Goal: Task Accomplishment & Management: Use online tool/utility

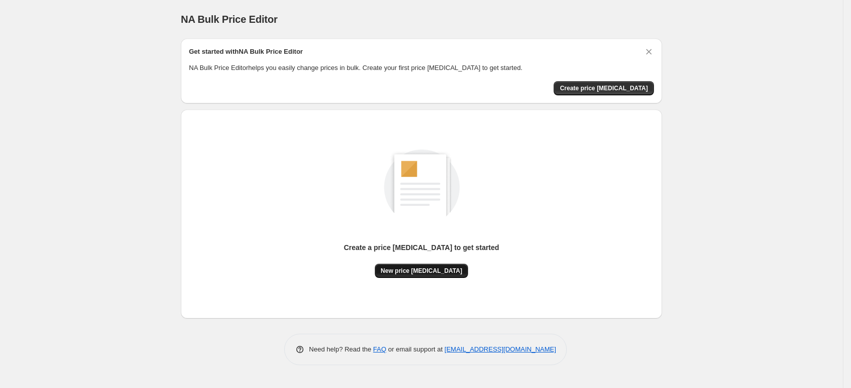
click at [420, 268] on span "New price change job" at bounding box center [422, 271] width 82 height 8
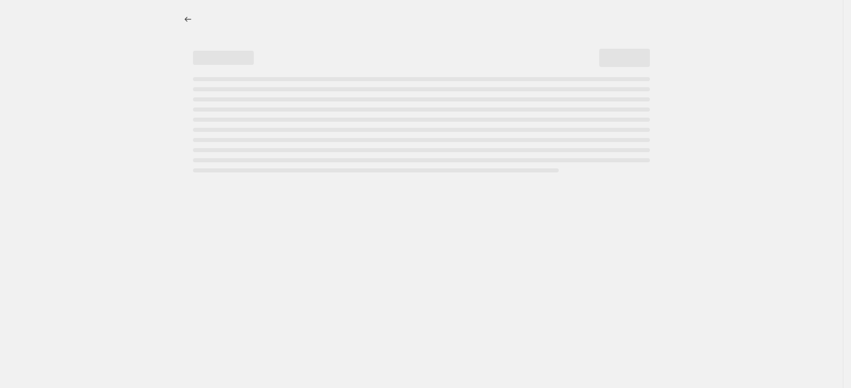
select select "percentage"
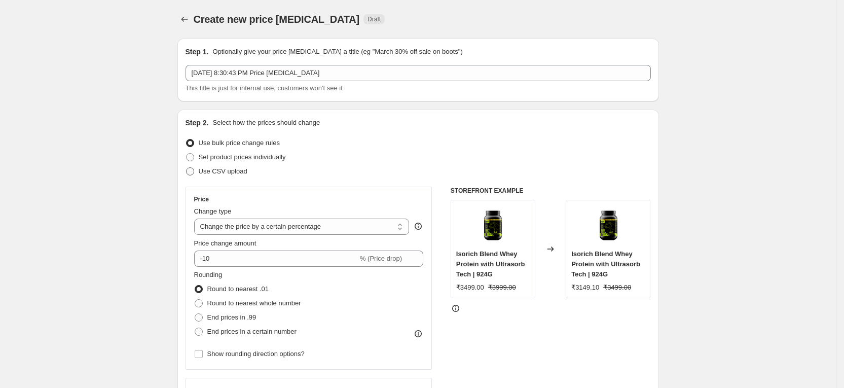
click at [218, 165] on label "Use CSV upload" at bounding box center [216, 171] width 62 height 14
click at [186, 167] on input "Use CSV upload" at bounding box center [186, 167] width 1 height 1
radio input "true"
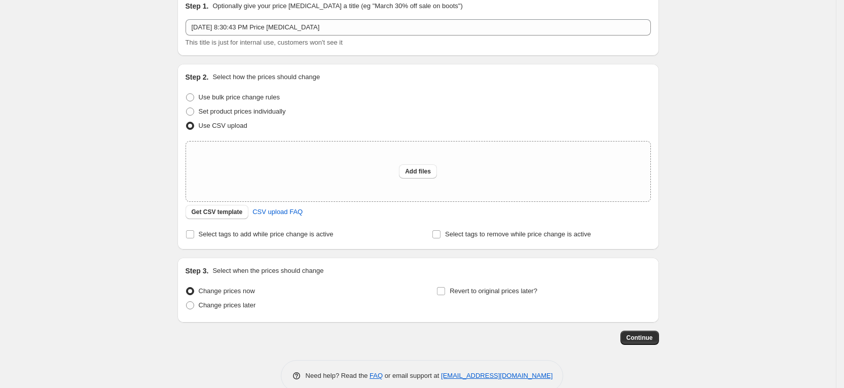
scroll to position [47, 0]
click at [241, 213] on span "Get CSV template" at bounding box center [217, 211] width 51 height 8
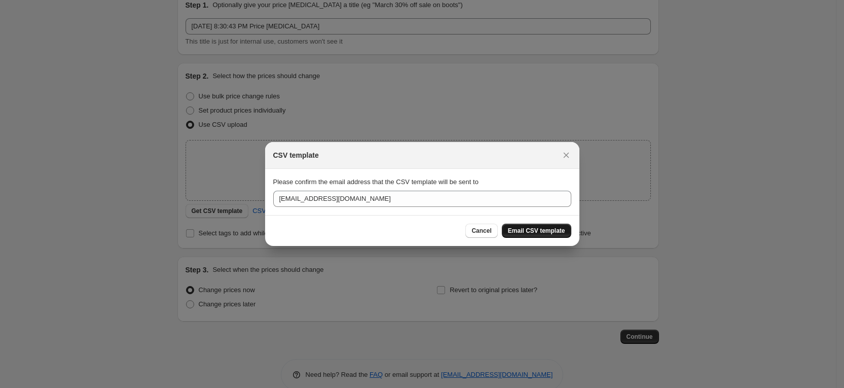
click at [538, 236] on button "Email CSV template" at bounding box center [536, 230] width 69 height 14
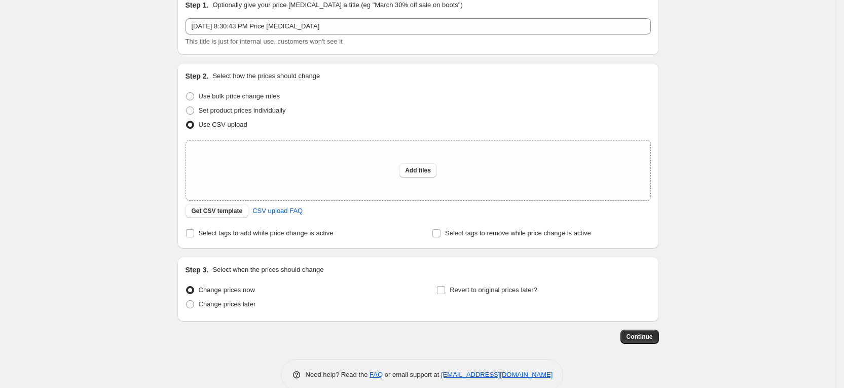
scroll to position [64, 0]
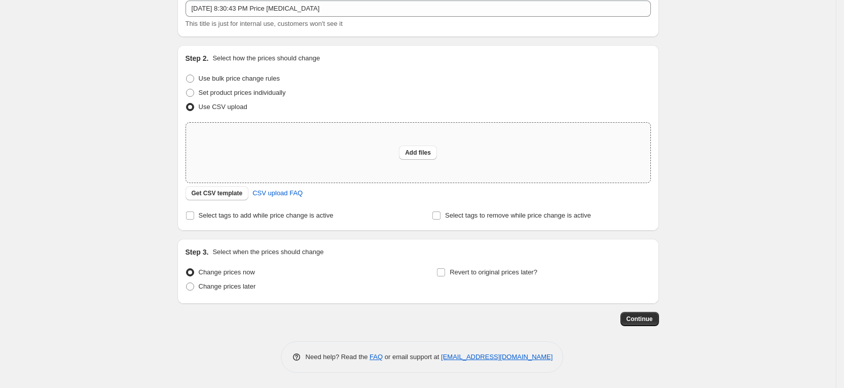
click at [424, 160] on div "Add files" at bounding box center [418, 153] width 464 height 60
type input "C:\fakepath\csv_template_user_62473.csv"
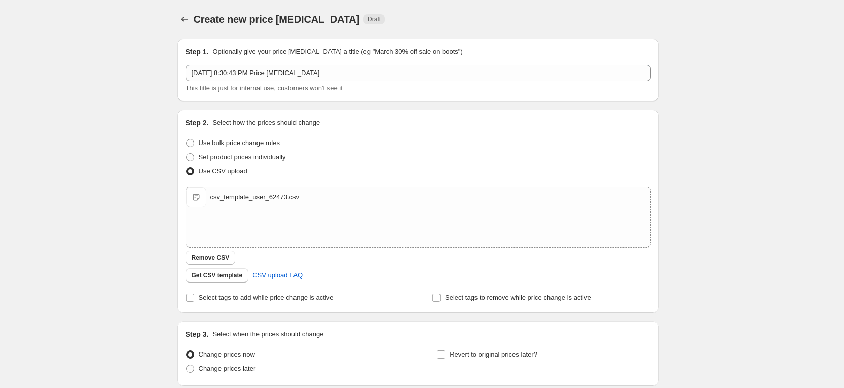
scroll to position [82, 0]
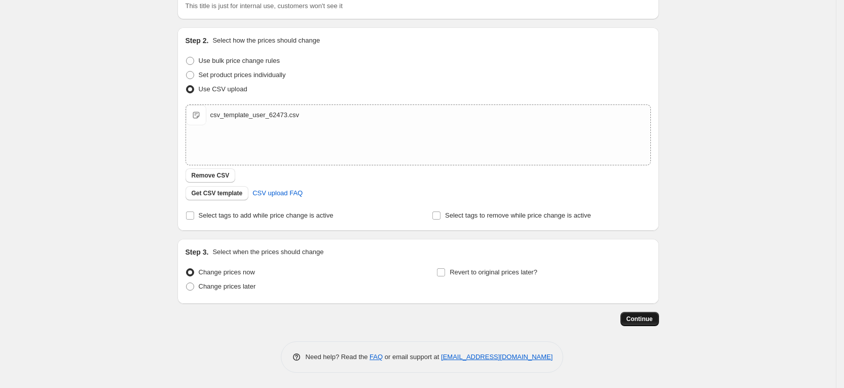
click at [651, 321] on span "Continue" at bounding box center [639, 319] width 26 height 8
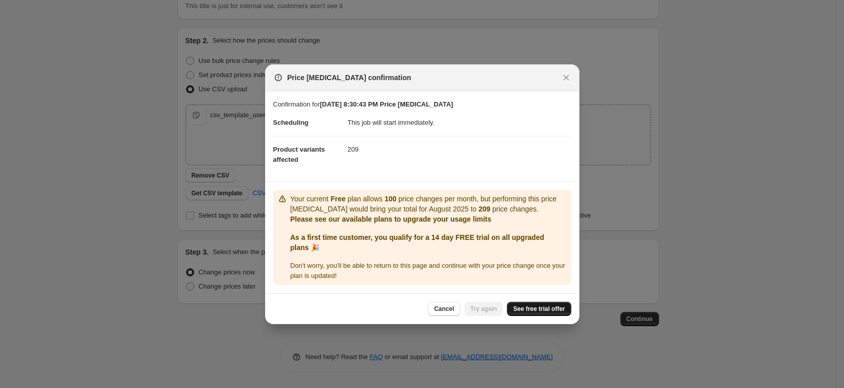
click at [524, 305] on span "See free trial offer" at bounding box center [539, 309] width 52 height 8
click at [568, 79] on icon "Close" at bounding box center [566, 77] width 10 height 10
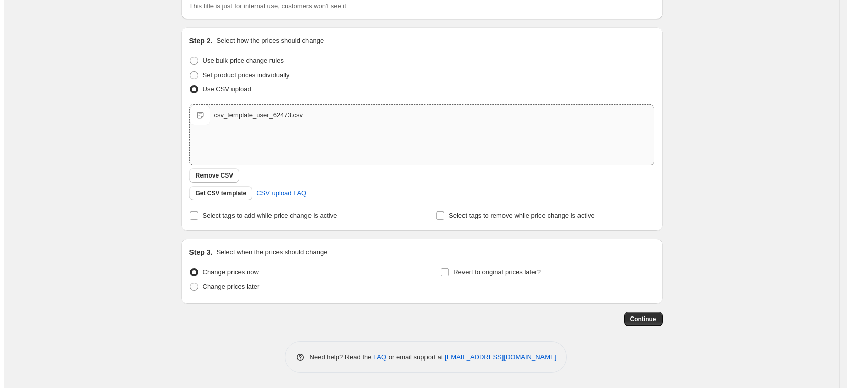
scroll to position [0, 0]
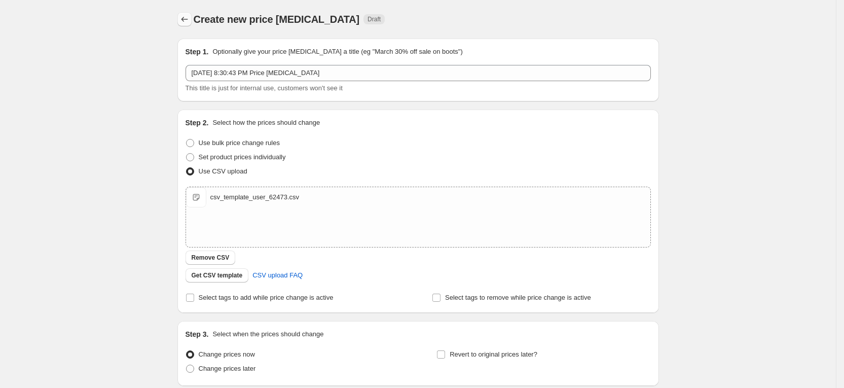
click at [186, 19] on icon "Price change jobs" at bounding box center [184, 19] width 7 height 5
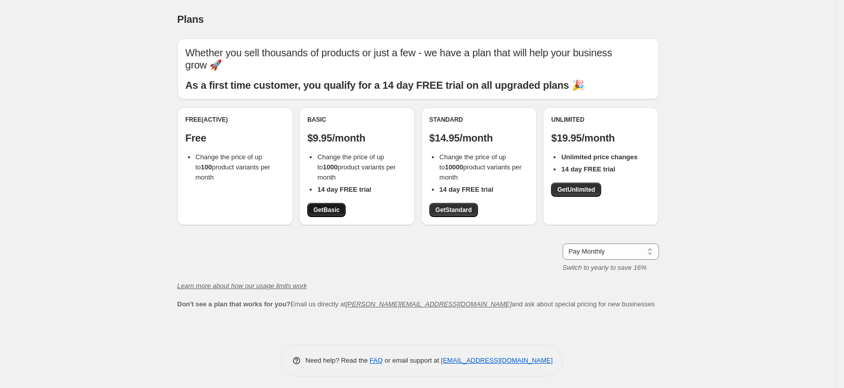
click at [328, 208] on span "Get Basic" at bounding box center [326, 210] width 26 height 8
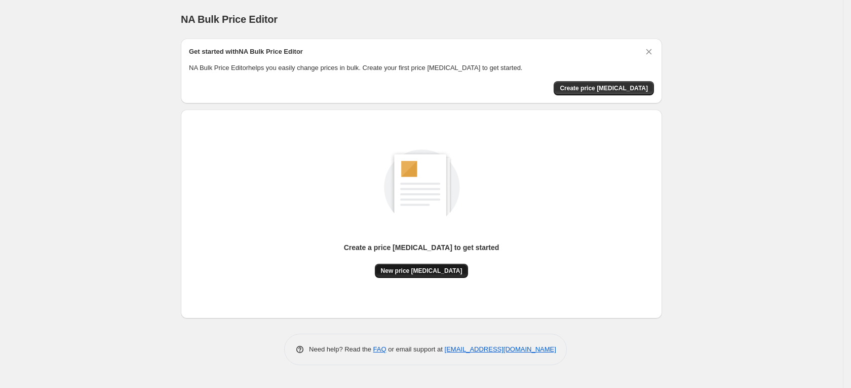
click at [426, 272] on span "New price [MEDICAL_DATA]" at bounding box center [422, 271] width 82 height 8
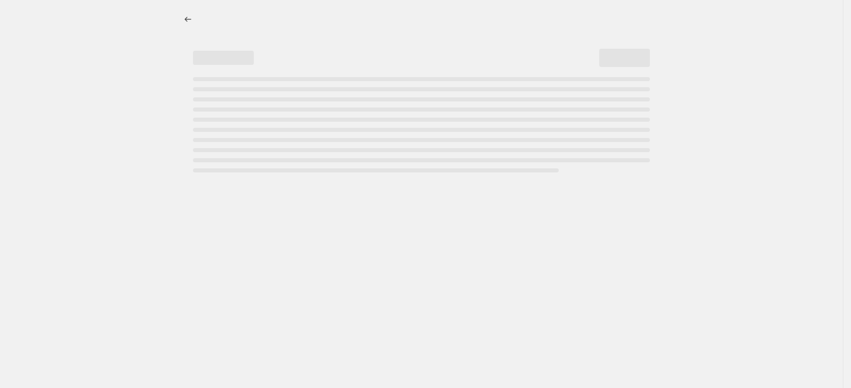
select select "percentage"
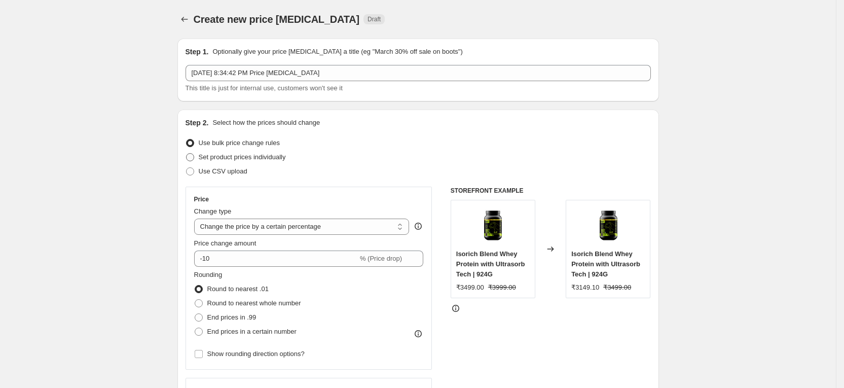
click at [267, 158] on span "Set product prices individually" at bounding box center [242, 157] width 87 height 8
click at [186, 154] on input "Set product prices individually" at bounding box center [186, 153] width 1 height 1
radio input "true"
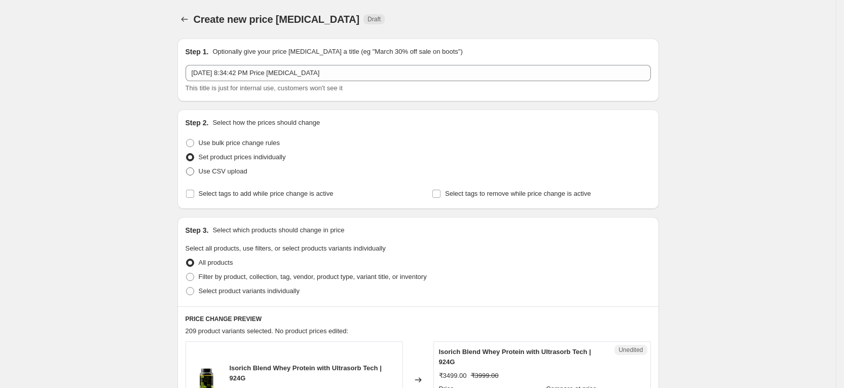
click at [222, 173] on span "Use CSV upload" at bounding box center [223, 171] width 49 height 8
click at [186, 168] on input "Use CSV upload" at bounding box center [186, 167] width 1 height 1
radio input "true"
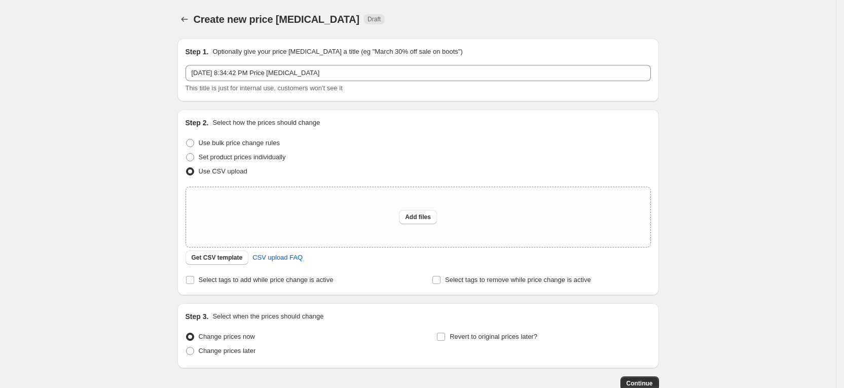
scroll to position [64, 0]
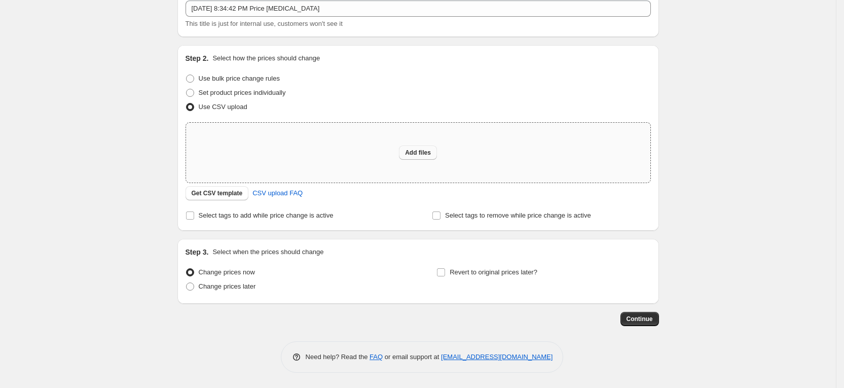
click at [412, 147] on button "Add files" at bounding box center [418, 152] width 38 height 14
type input "C:\fakepath\csv_template_user_62473.csv"
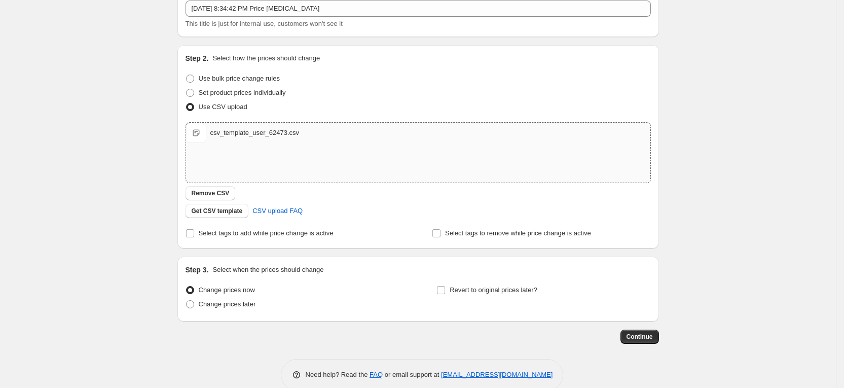
scroll to position [82, 0]
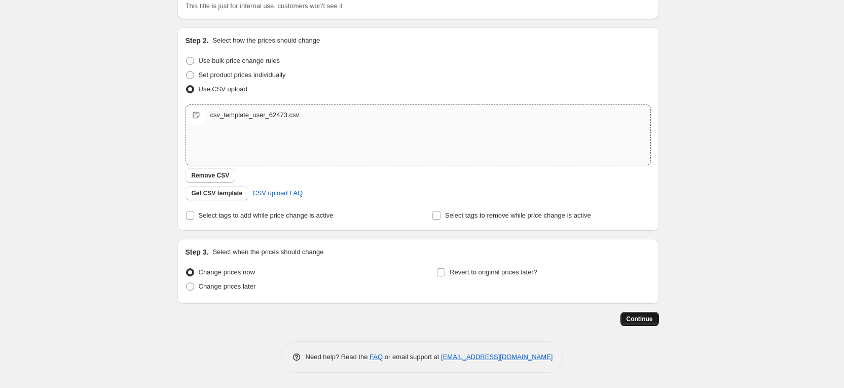
click at [645, 321] on span "Continue" at bounding box center [639, 319] width 26 height 8
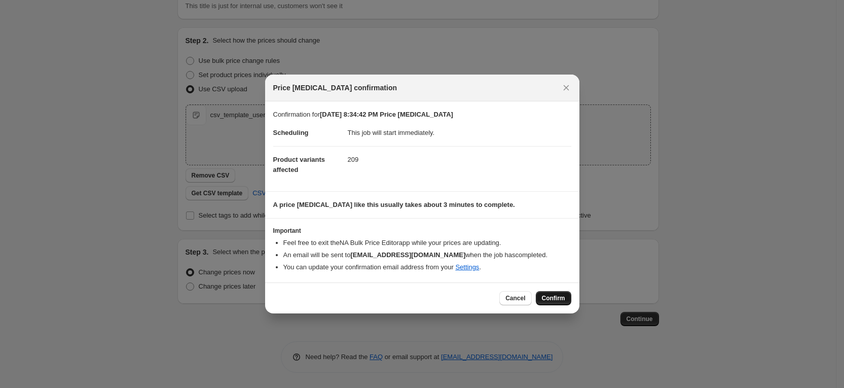
click at [552, 297] on span "Confirm" at bounding box center [553, 298] width 23 height 8
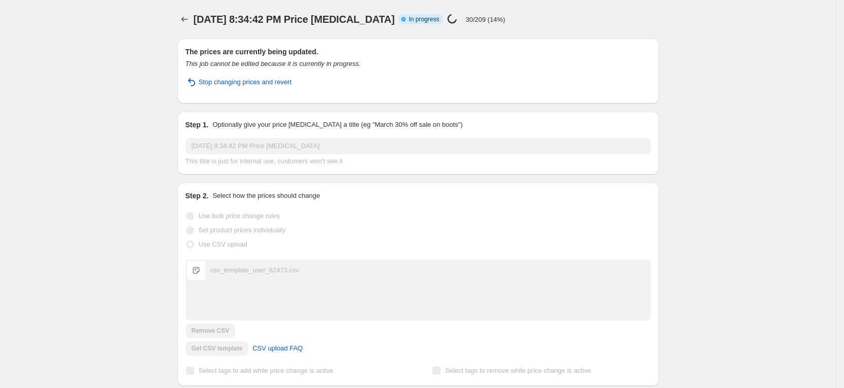
click at [376, 19] on span "Aug 28, 2025, 8:34:42 PM Price change job" at bounding box center [294, 19] width 201 height 11
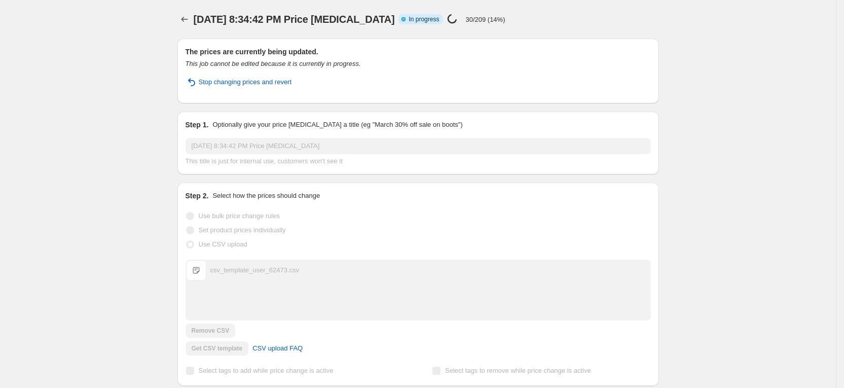
click at [376, 19] on span "Aug 28, 2025, 8:34:42 PM Price change job" at bounding box center [294, 19] width 201 height 11
click at [223, 21] on span "Aug 28, 2025, 8:34:42 PM Price change job" at bounding box center [294, 19] width 201 height 11
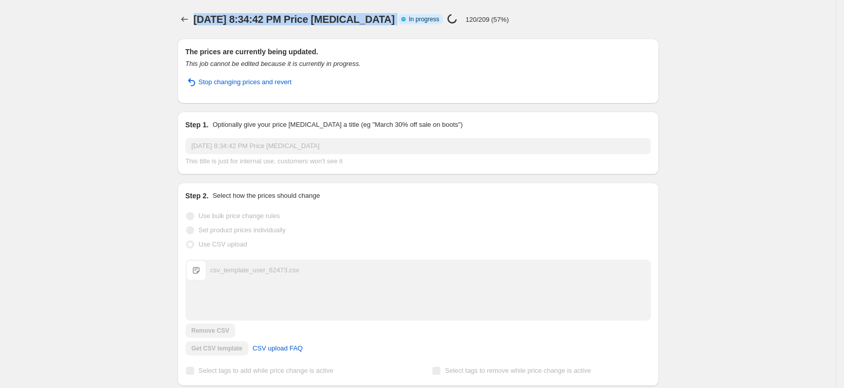
click at [223, 21] on span "Aug 28, 2025, 8:34:42 PM Price change job" at bounding box center [294, 19] width 201 height 11
click at [515, 28] on div "Aug 28, 2025, 8:34:42 PM Price change job. This page is ready Aug 28, 2025, 8:3…" at bounding box center [417, 19] width 481 height 39
drag, startPoint x: 515, startPoint y: 28, endPoint x: 201, endPoint y: 20, distance: 314.8
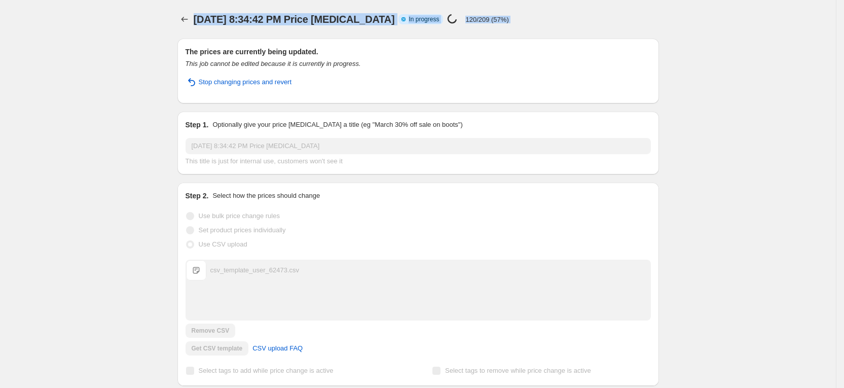
click at [201, 20] on div "Aug 28, 2025, 8:34:42 PM Price change job. This page is ready Aug 28, 2025, 8:3…" at bounding box center [417, 19] width 481 height 39
click at [201, 20] on span "Aug 28, 2025, 8:34:42 PM Price change job" at bounding box center [294, 19] width 201 height 11
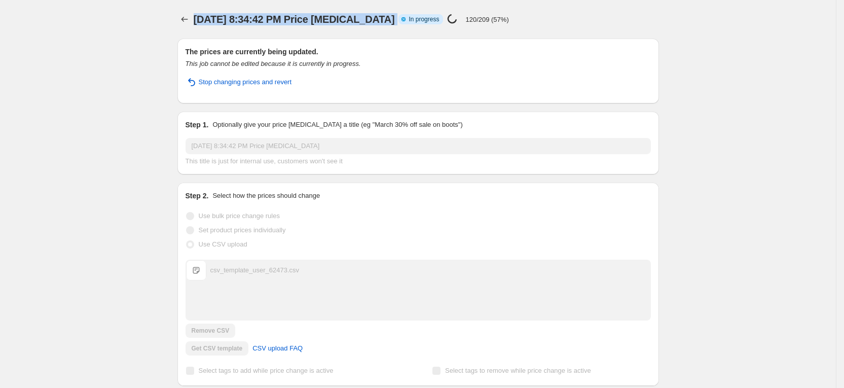
click at [206, 21] on span "Aug 28, 2025, 8:34:42 PM Price change job" at bounding box center [294, 19] width 201 height 11
drag, startPoint x: 197, startPoint y: 21, endPoint x: 523, endPoint y: 16, distance: 326.4
click at [523, 16] on div "Aug 28, 2025, 8:34:42 PM Price change job Info Partially complete In progress P…" at bounding box center [417, 19] width 481 height 14
click at [523, 16] on div "Aug 28, 2025, 8:34:42 PM Price change job Info Partially complete In progress P…" at bounding box center [387, 19] width 386 height 14
